Goal: Contribute content

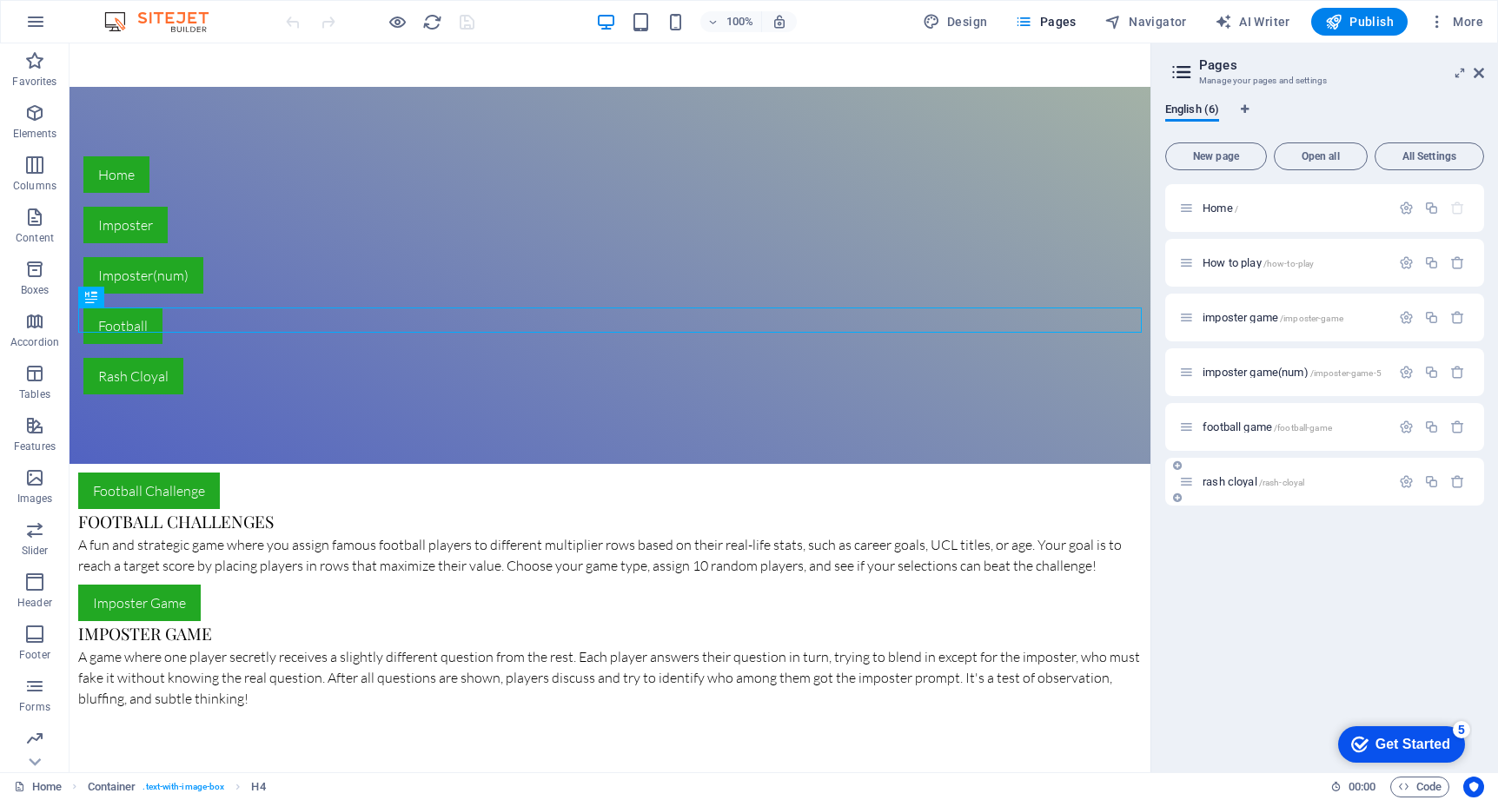
click at [1239, 475] on div "rash cloyal /rash-cloyal" at bounding box center [1284, 482] width 211 height 20
click at [1239, 479] on span "rash cloyal /rash-cloyal" at bounding box center [1253, 481] width 102 height 13
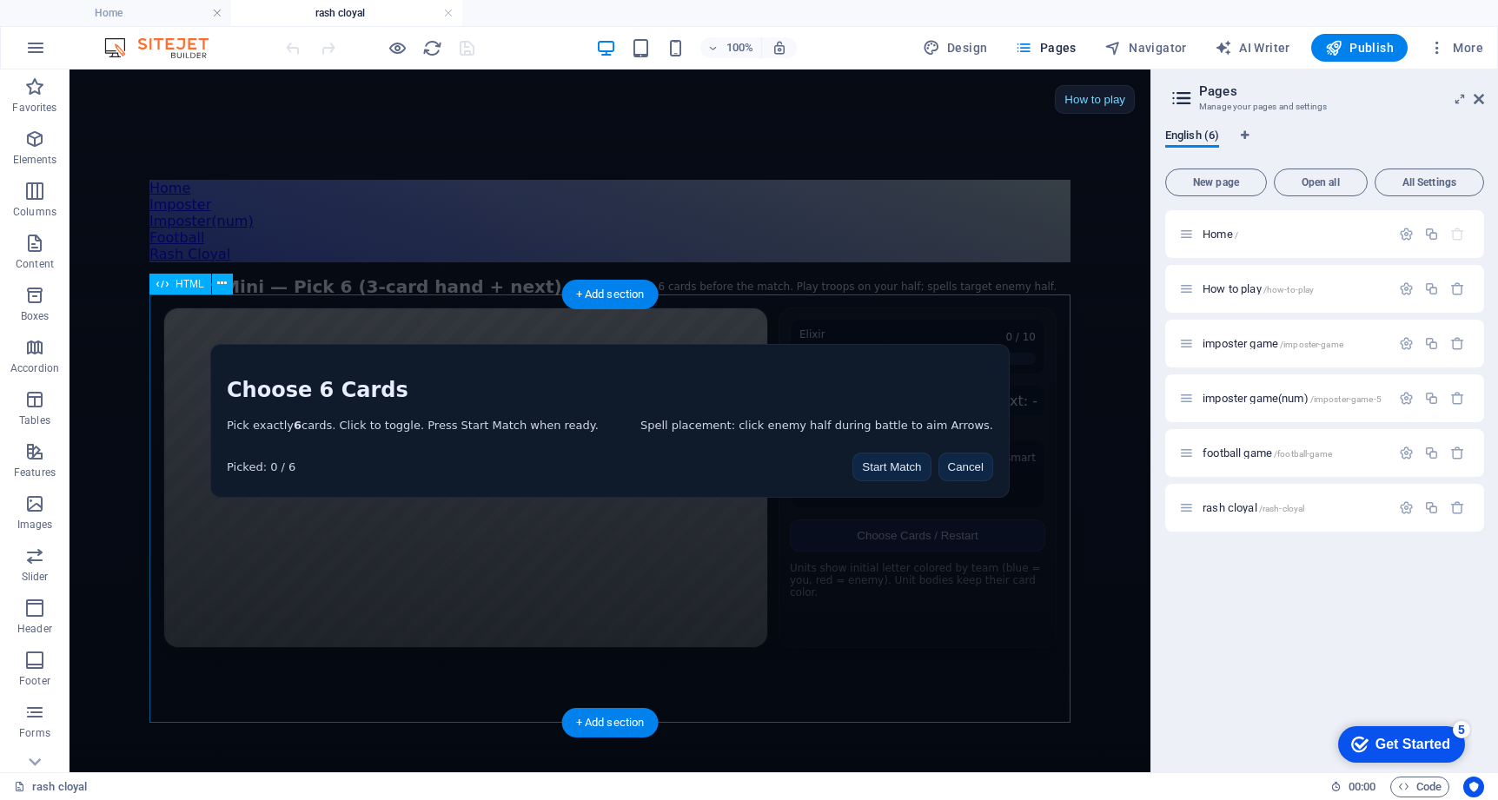
click at [769, 604] on div "Clash Mini — 9 cards, pick 6, 3-card hand + next How to play Clash Mini — Pick …" at bounding box center [609, 462] width 921 height 400
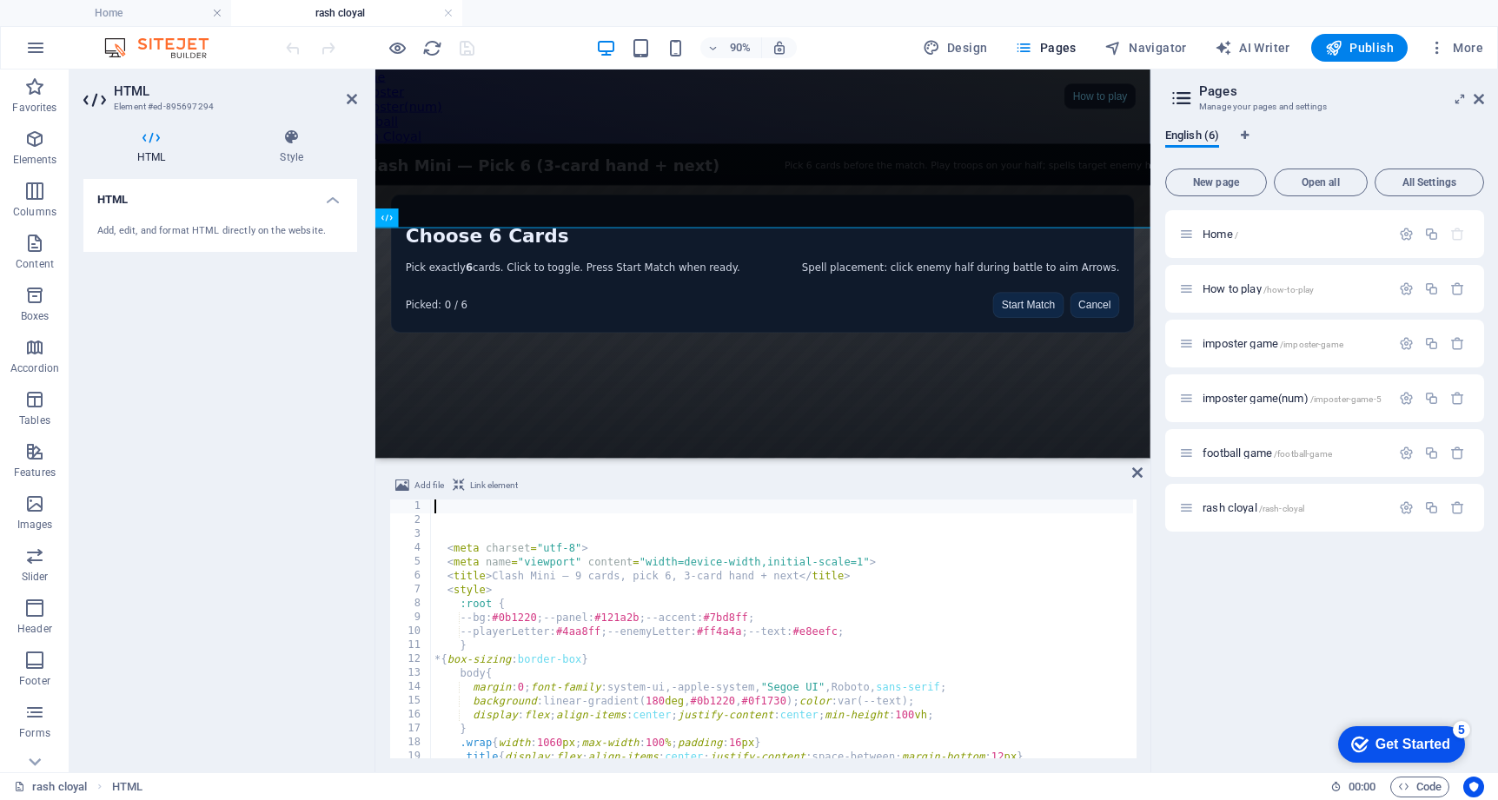
type textarea ":root {"
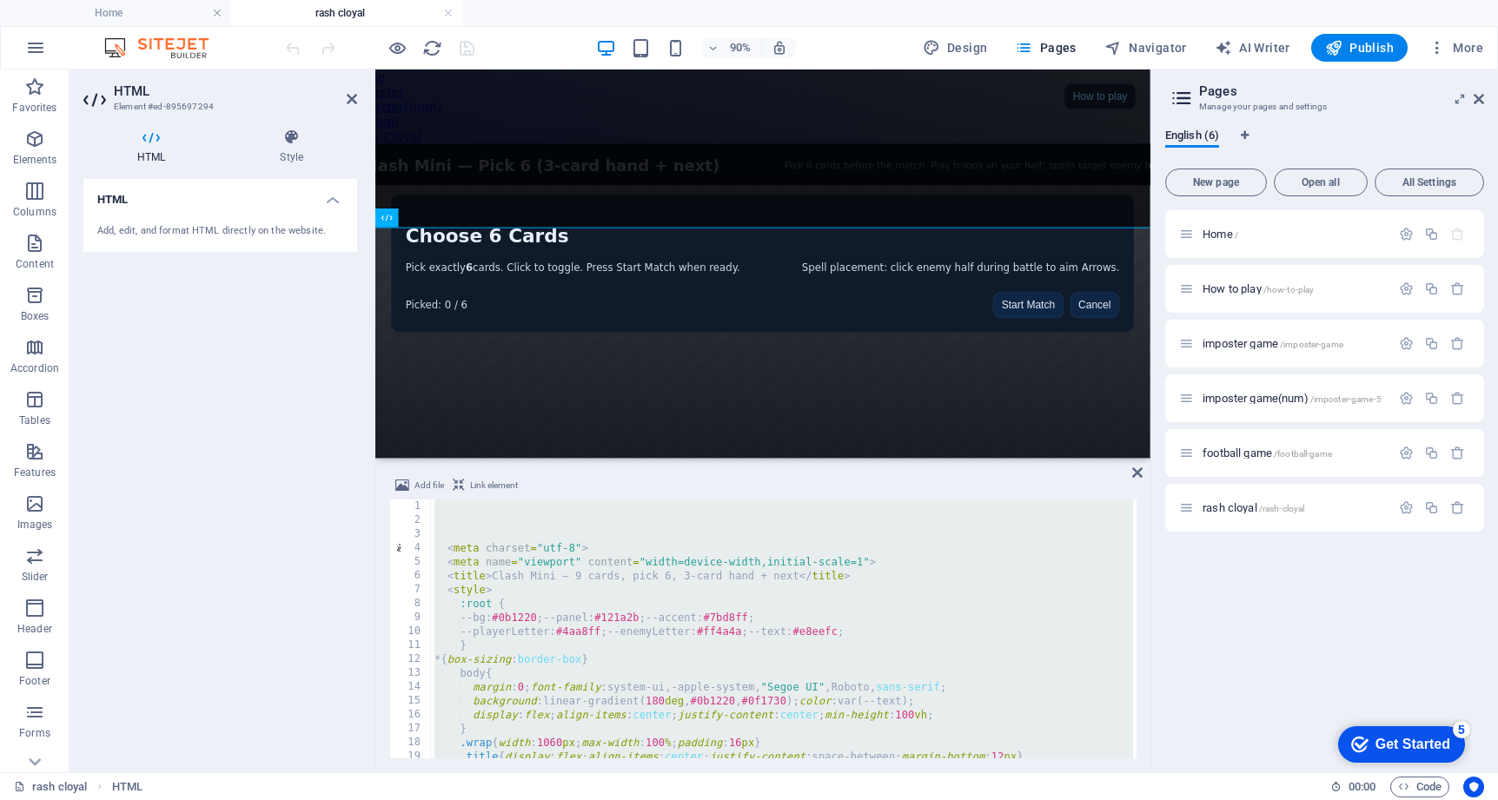
scroll to position [9128, 0]
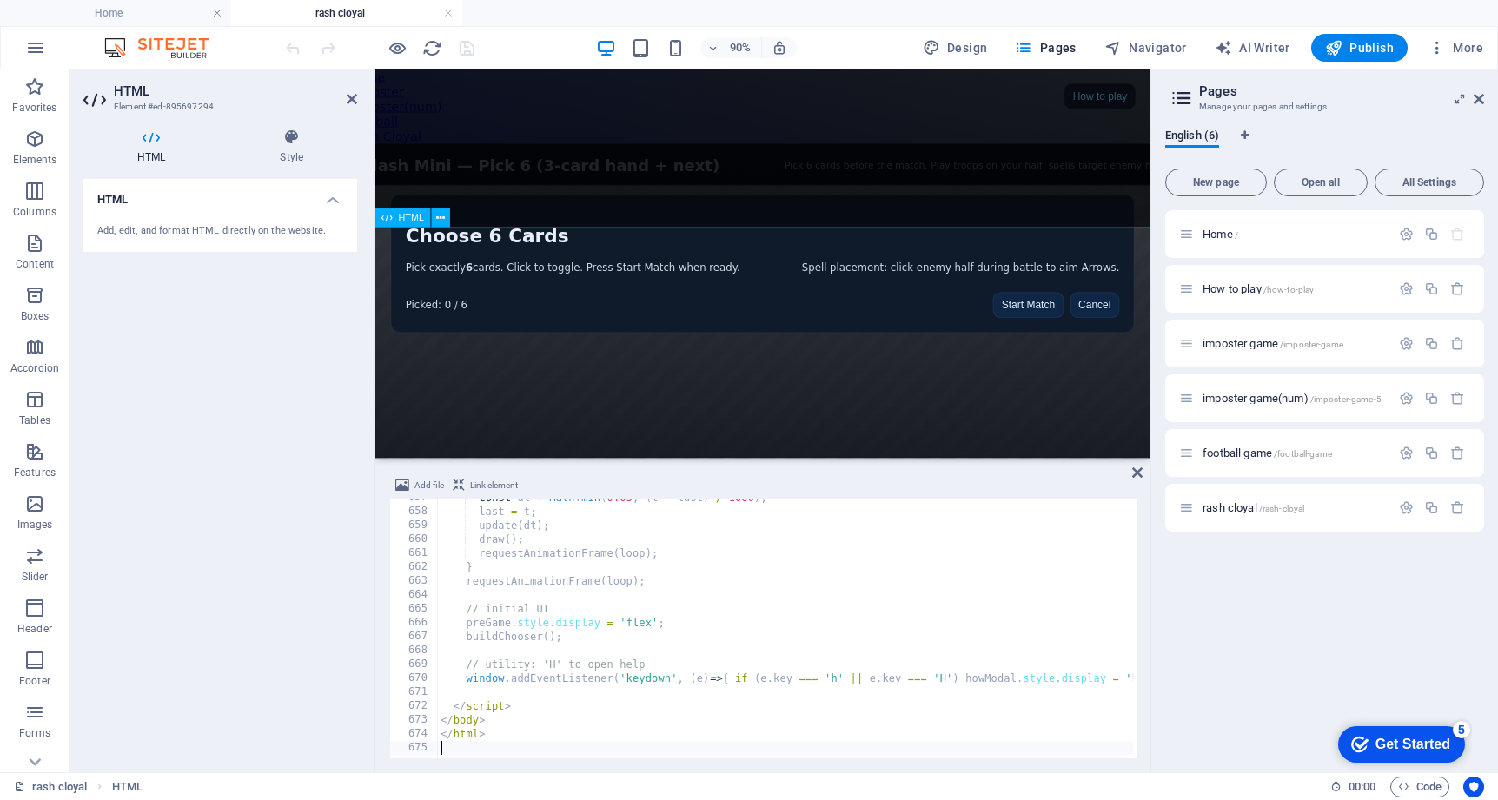
click at [1144, 472] on div "Clash Mini — 9 cards, pick 6, 3-card hand + next How to play Clash Mini — Pick …" at bounding box center [806, 501] width 921 height 698
click at [1136, 470] on icon at bounding box center [1137, 473] width 10 height 14
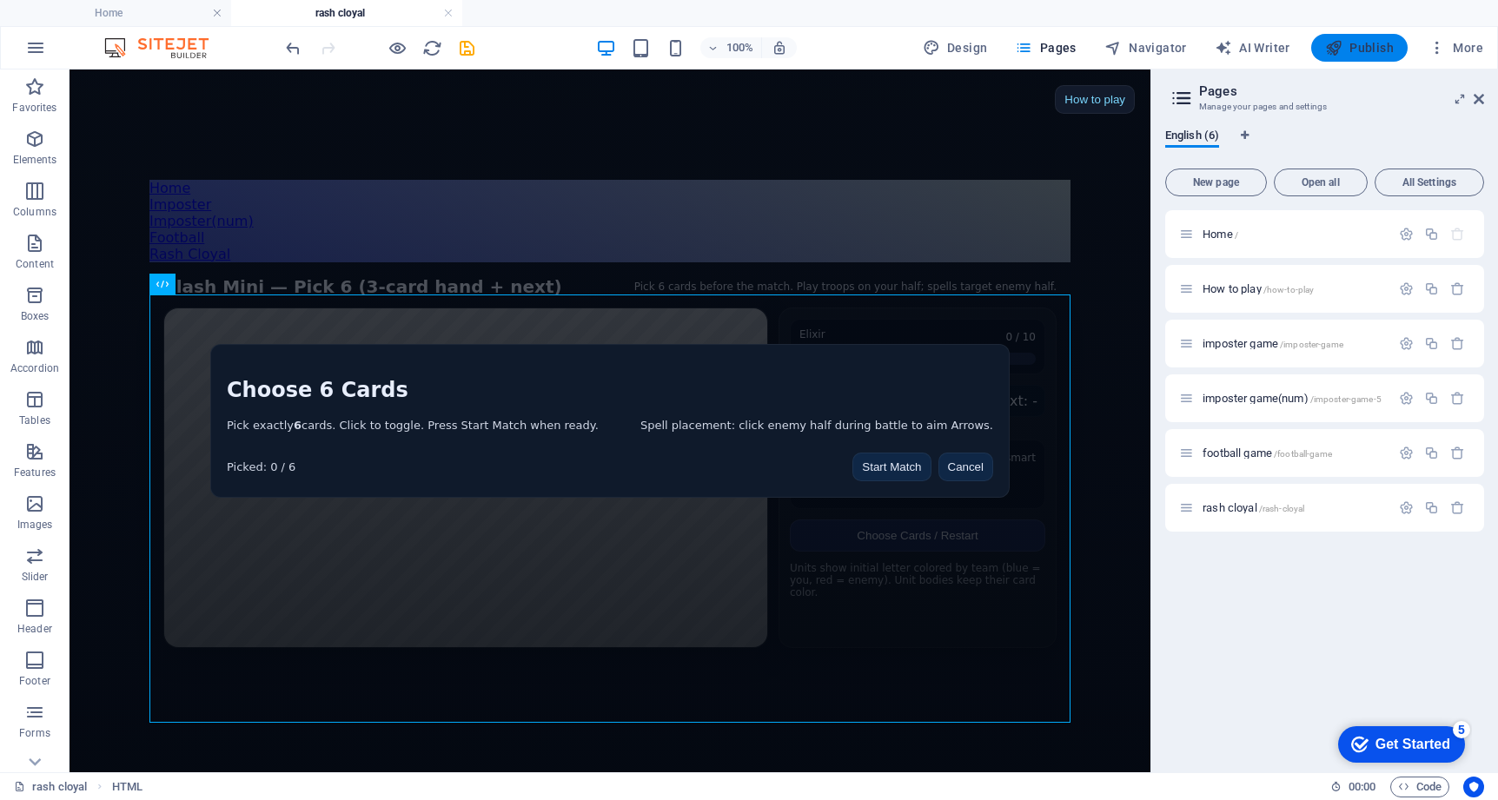
click at [1344, 43] on span "Publish" at bounding box center [1359, 47] width 69 height 17
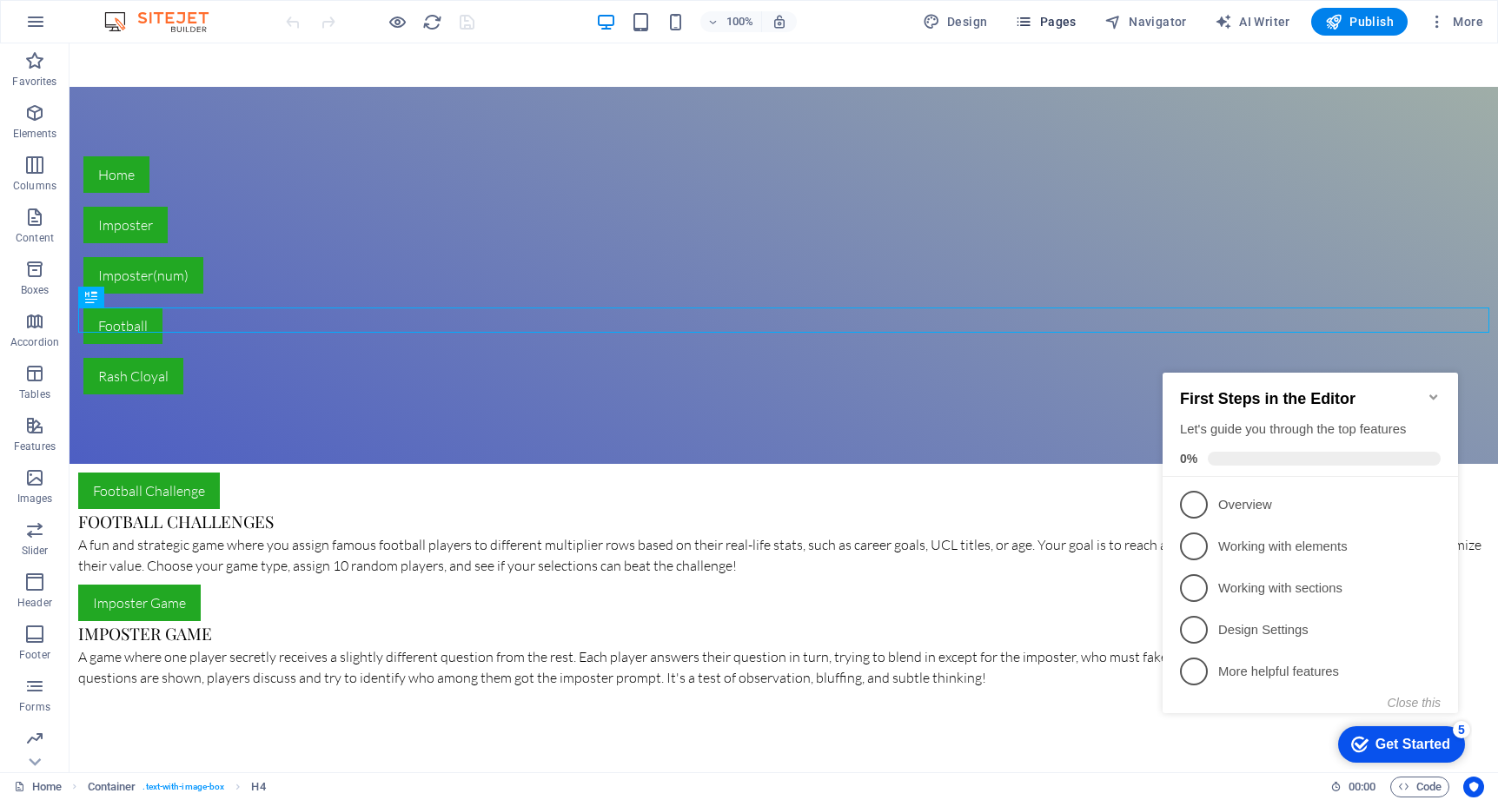
click at [1077, 10] on button "Pages" at bounding box center [1045, 22] width 75 height 28
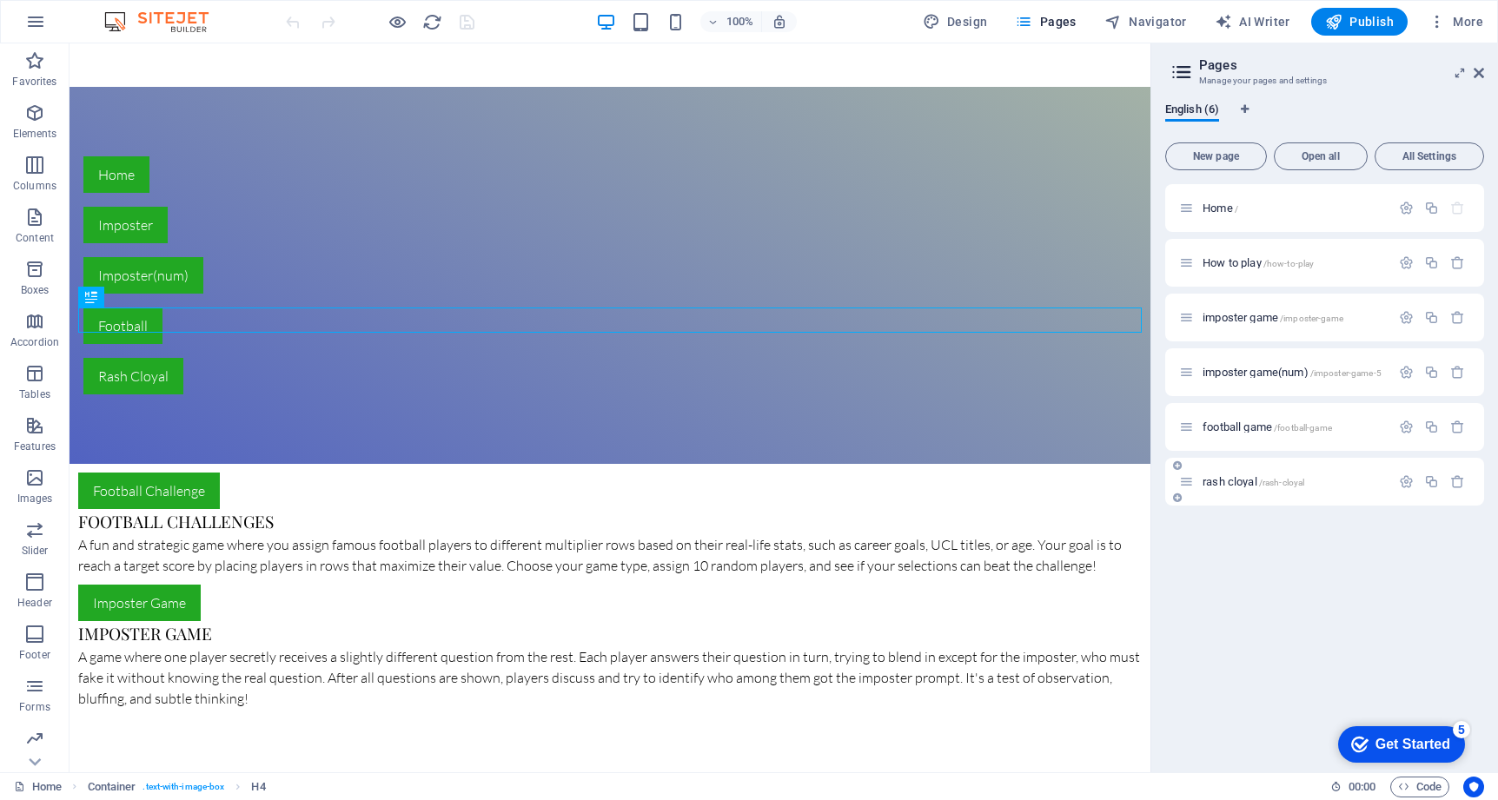
click at [1241, 491] on div "rash cloyal /rash-cloyal" at bounding box center [1284, 482] width 211 height 20
click at [1229, 470] on div "rash cloyal /rash-cloyal" at bounding box center [1324, 482] width 319 height 48
click at [1231, 482] on span "rash cloyal /rash-cloyal" at bounding box center [1253, 481] width 102 height 13
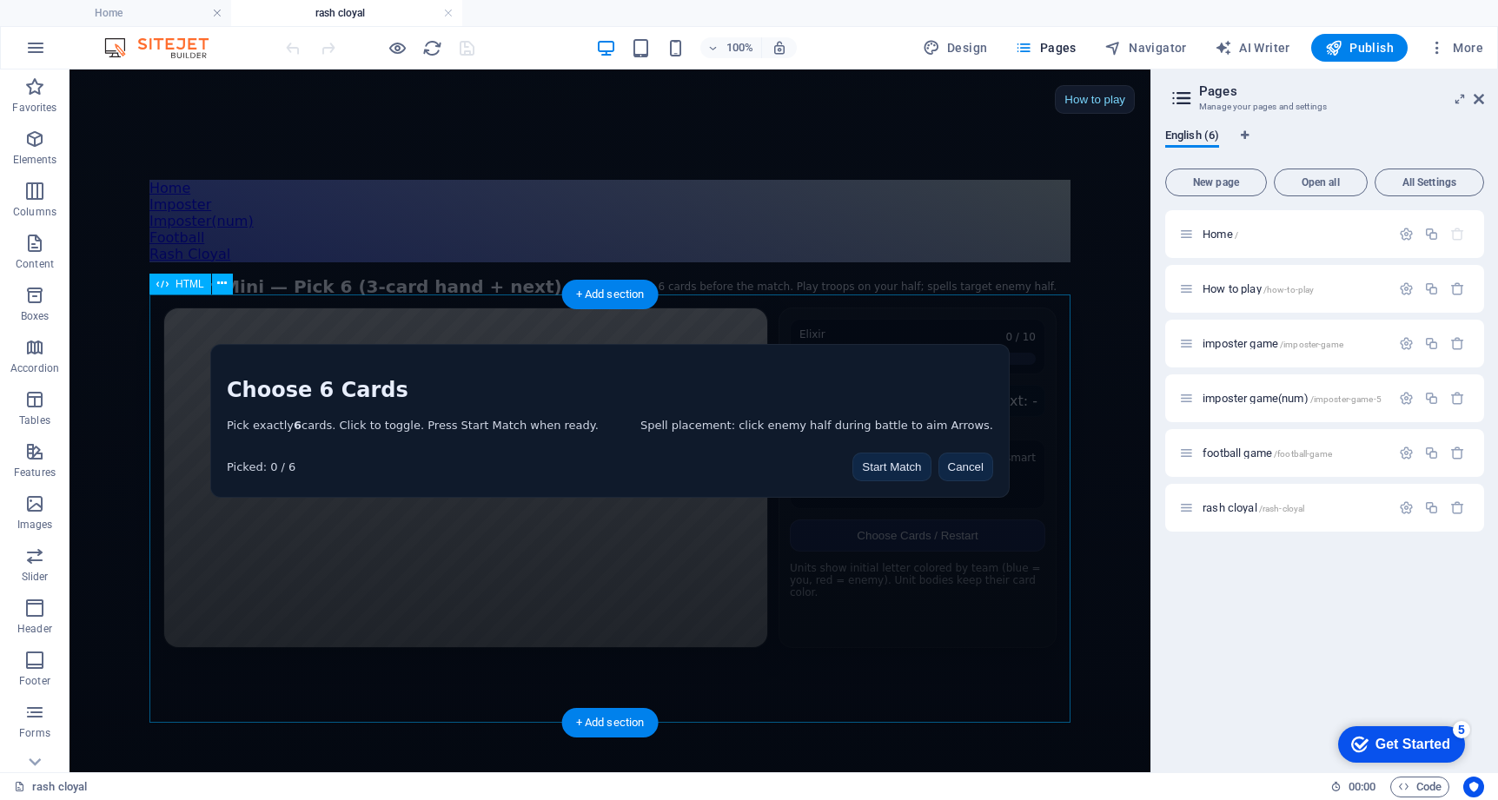
click at [692, 465] on div "Clash Mini — 9 cards, pick 6, 3-card hand + next How to play Clash Mini — Pick …" at bounding box center [609, 462] width 921 height 400
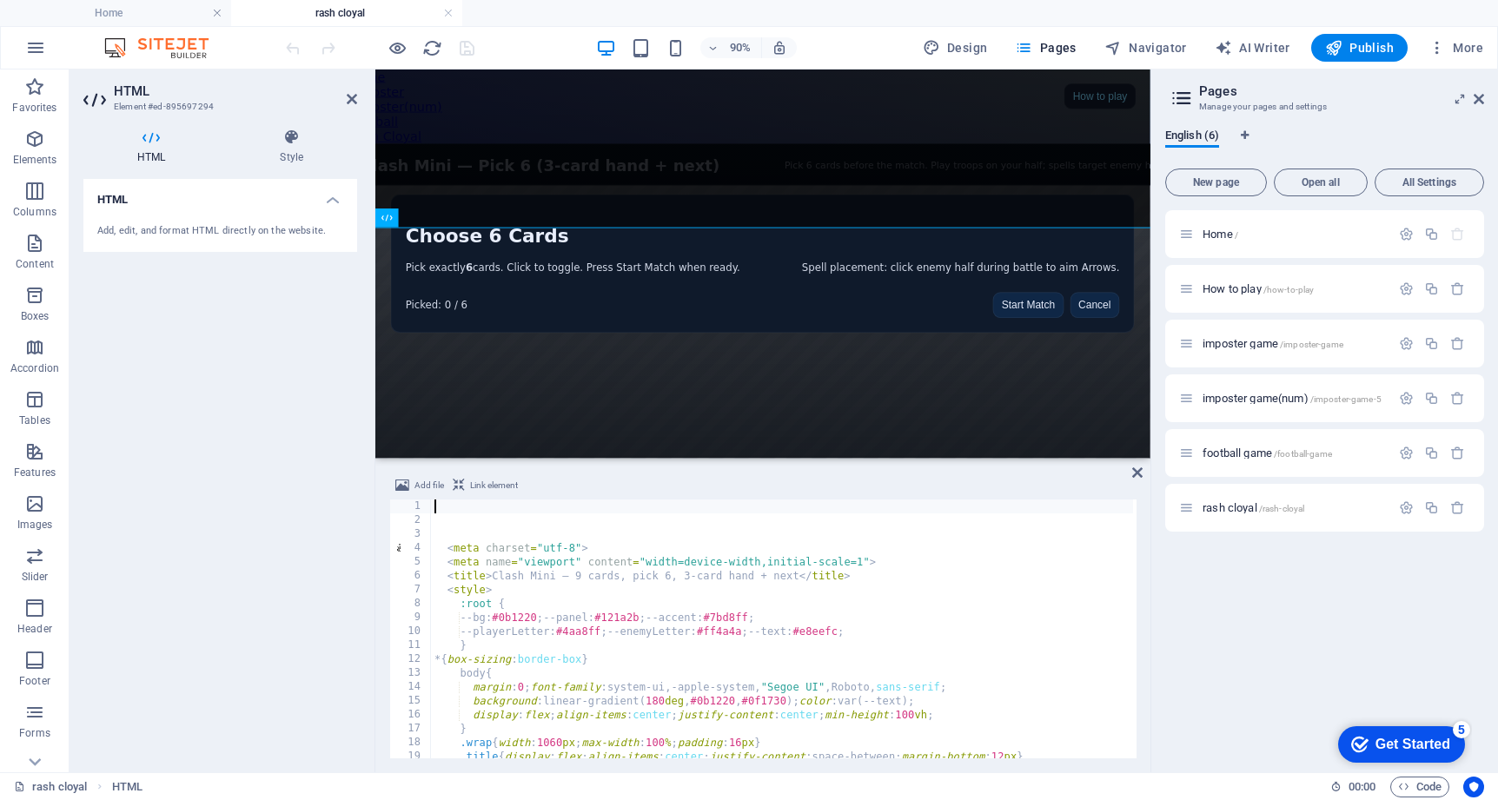
type textarea ":root {"
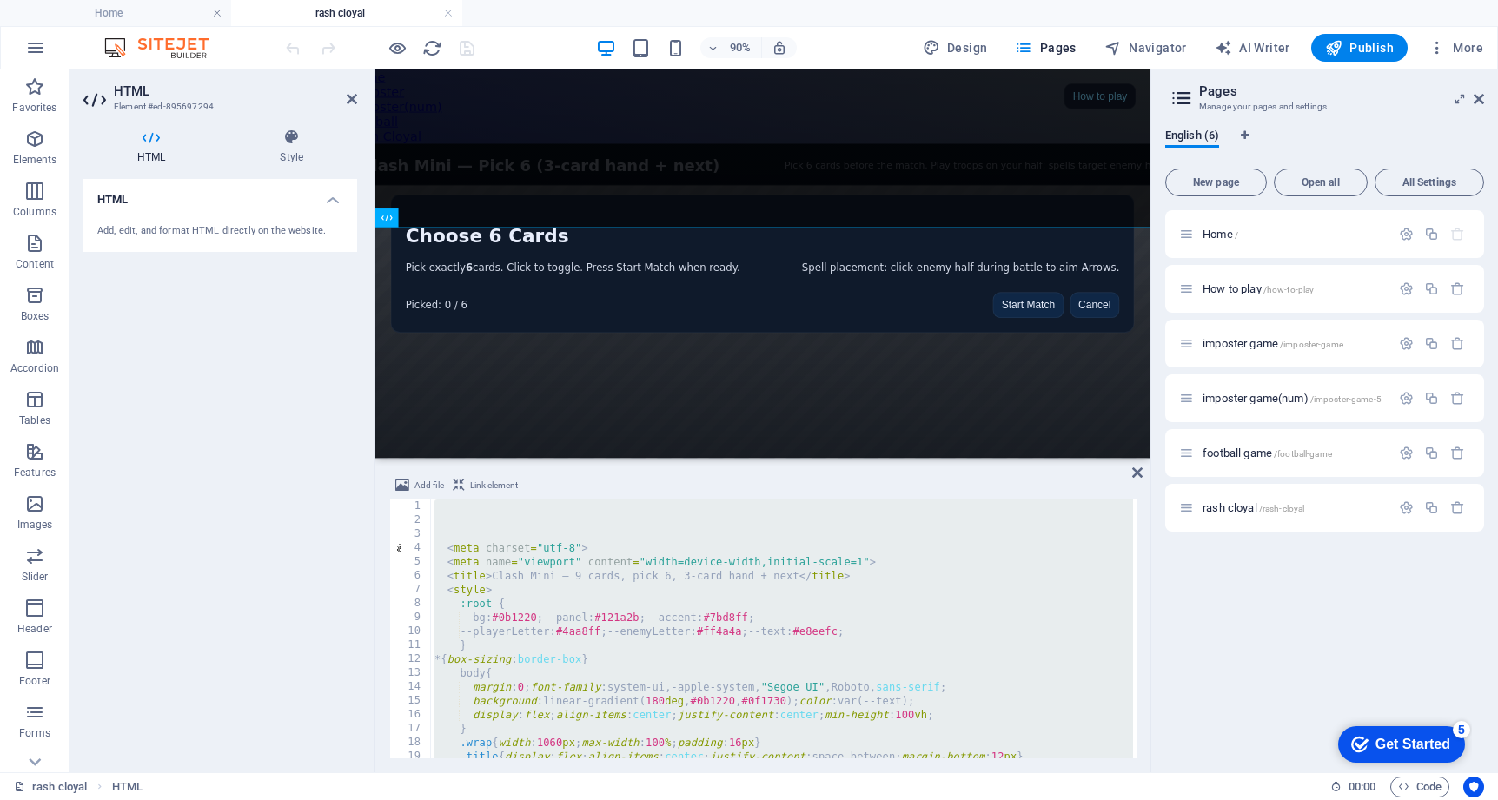
scroll to position [9128, 0]
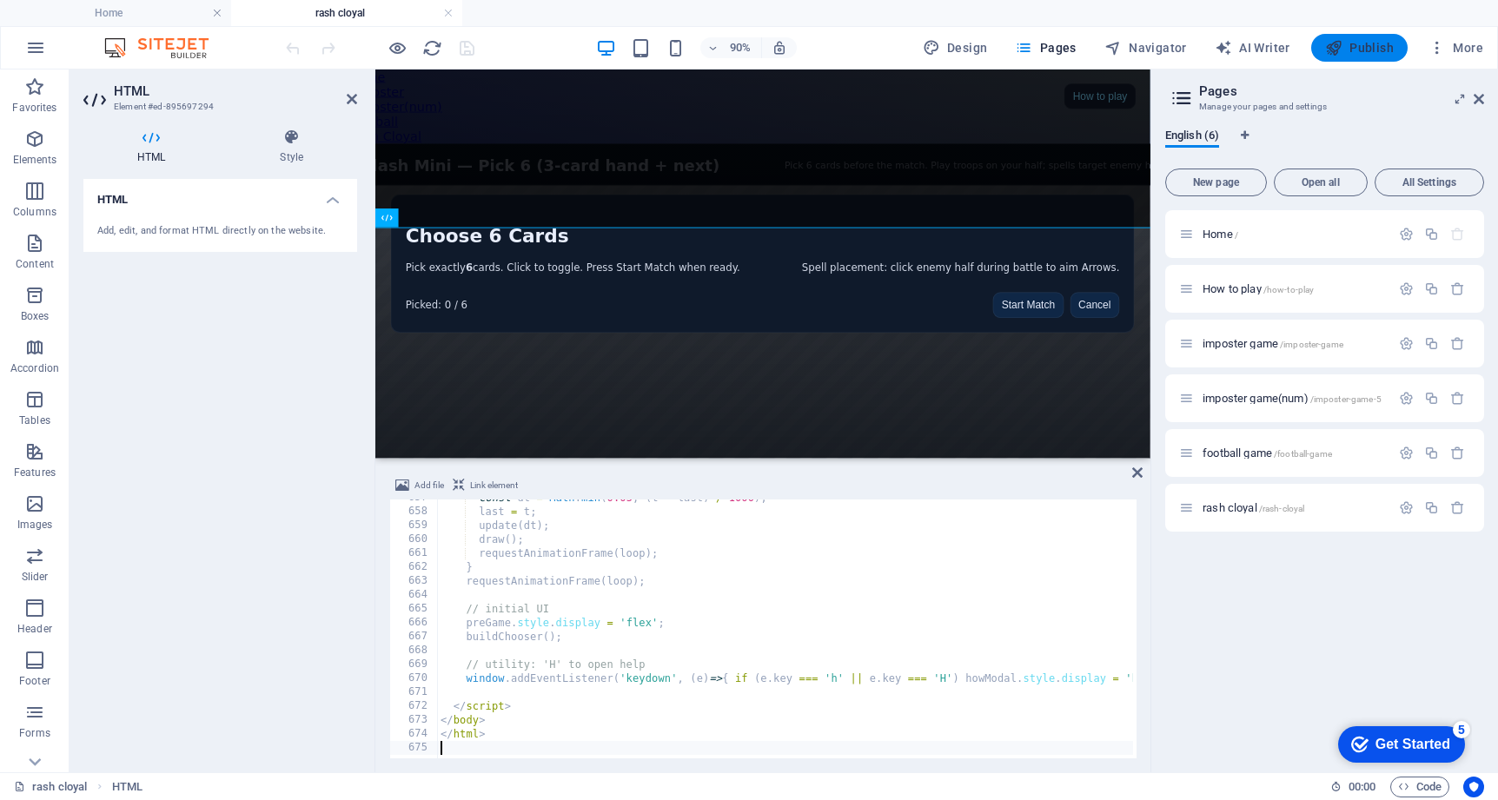
click at [1354, 37] on button "Publish" at bounding box center [1359, 48] width 96 height 28
